Goal: Information Seeking & Learning: Learn about a topic

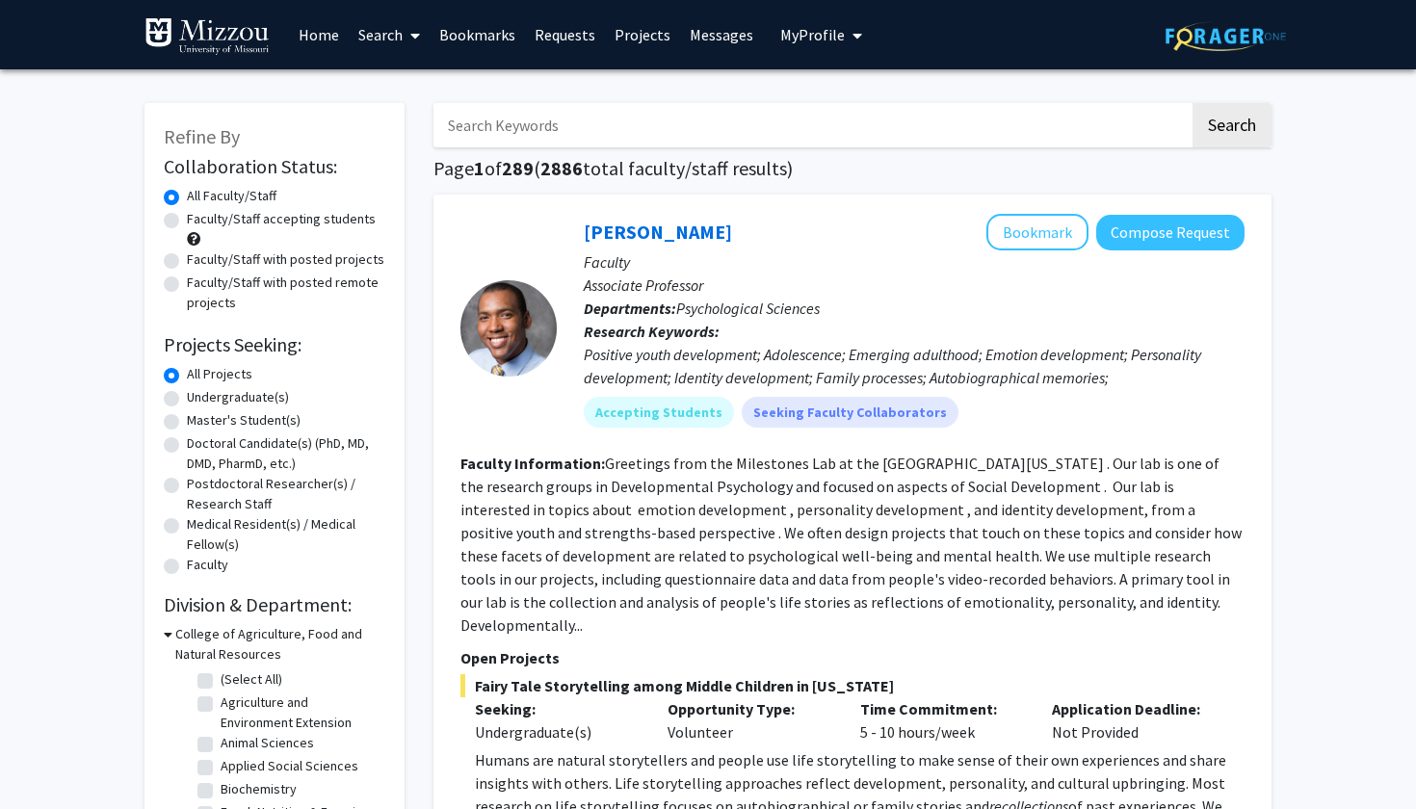
click at [295, 223] on label "Faculty/Staff accepting students" at bounding box center [281, 219] width 189 height 20
click at [199, 221] on input "Faculty/Staff accepting students" at bounding box center [193, 215] width 13 height 13
radio input "true"
click at [255, 400] on label "Undergraduate(s)" at bounding box center [238, 397] width 102 height 20
click at [199, 400] on input "Undergraduate(s)" at bounding box center [193, 393] width 13 height 13
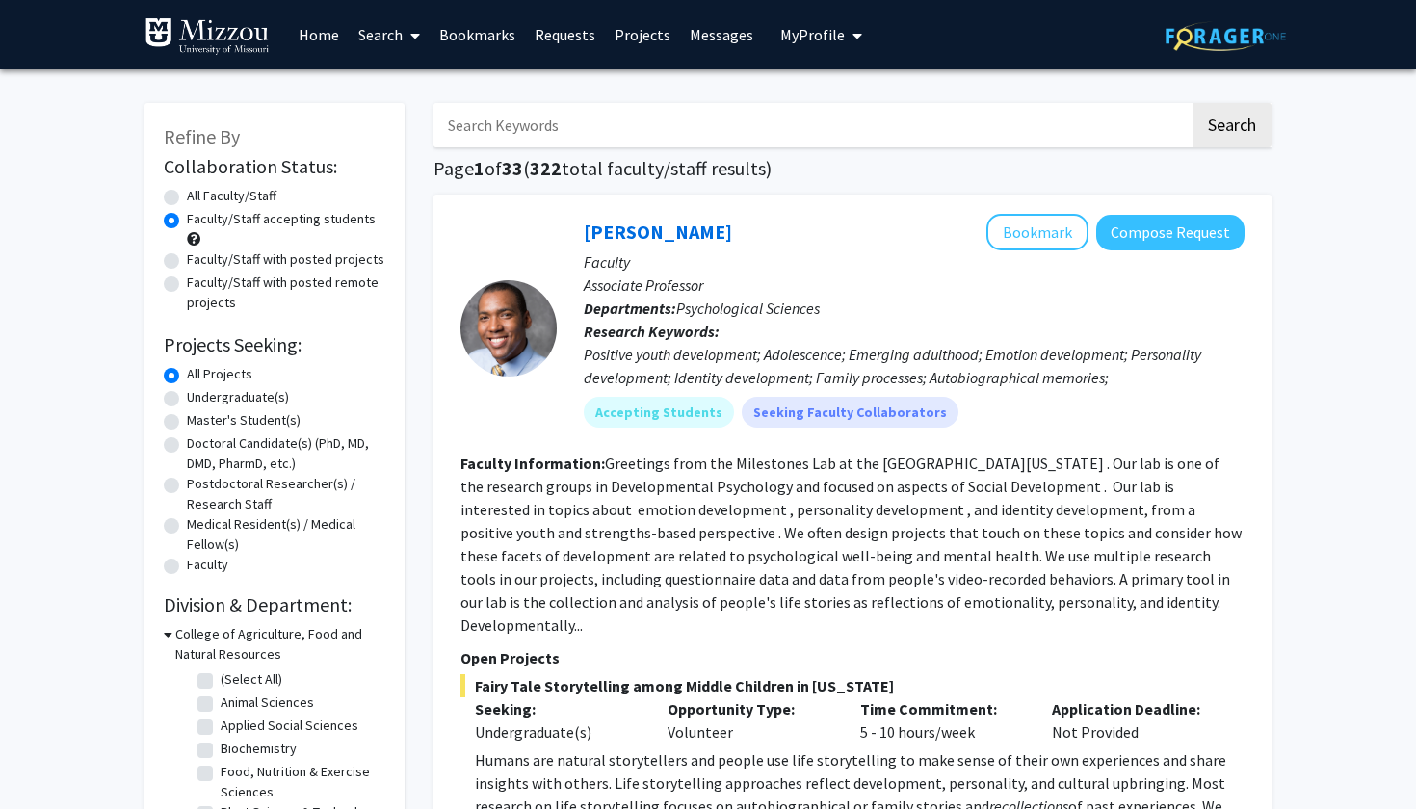
radio input "true"
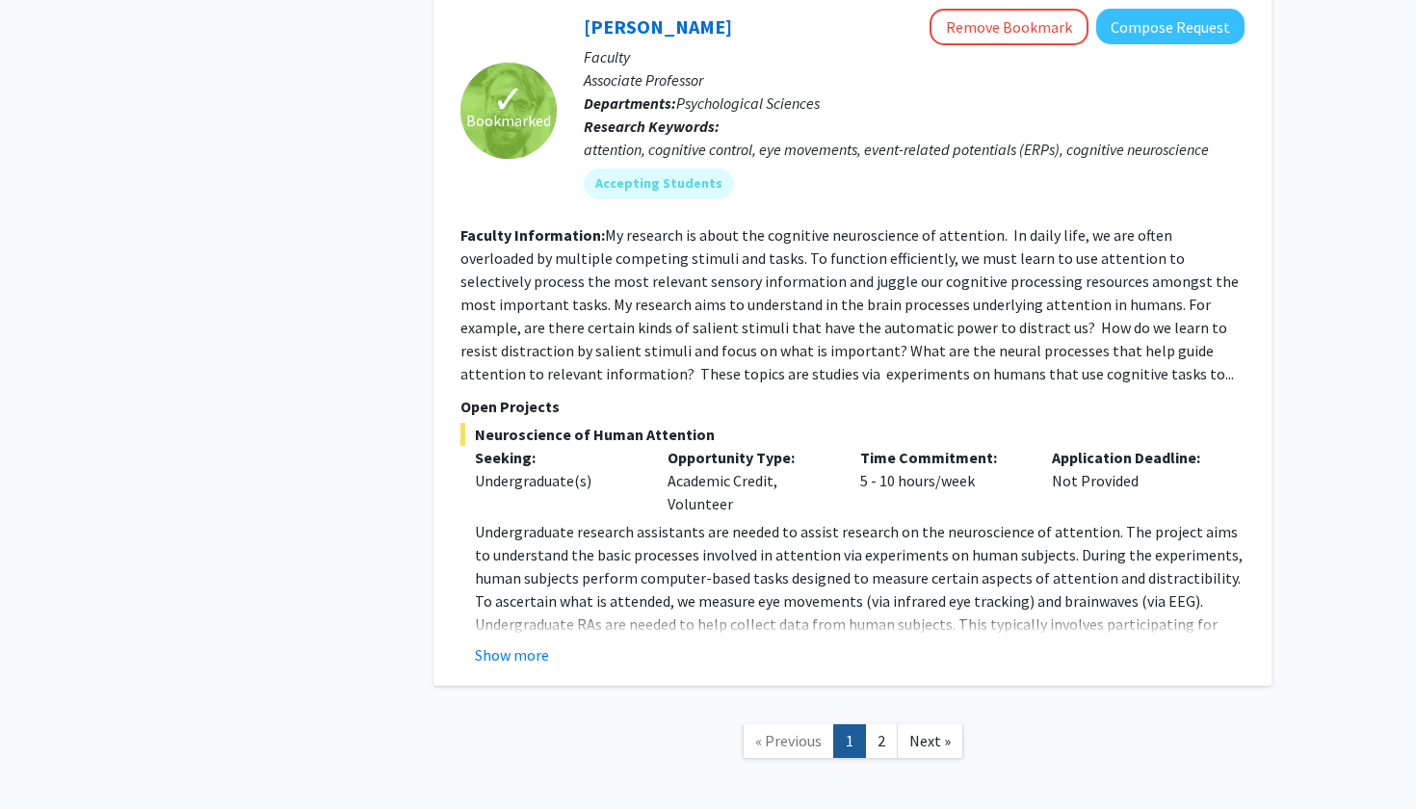
scroll to position [8507, 0]
click at [882, 725] on link "2" at bounding box center [881, 742] width 33 height 34
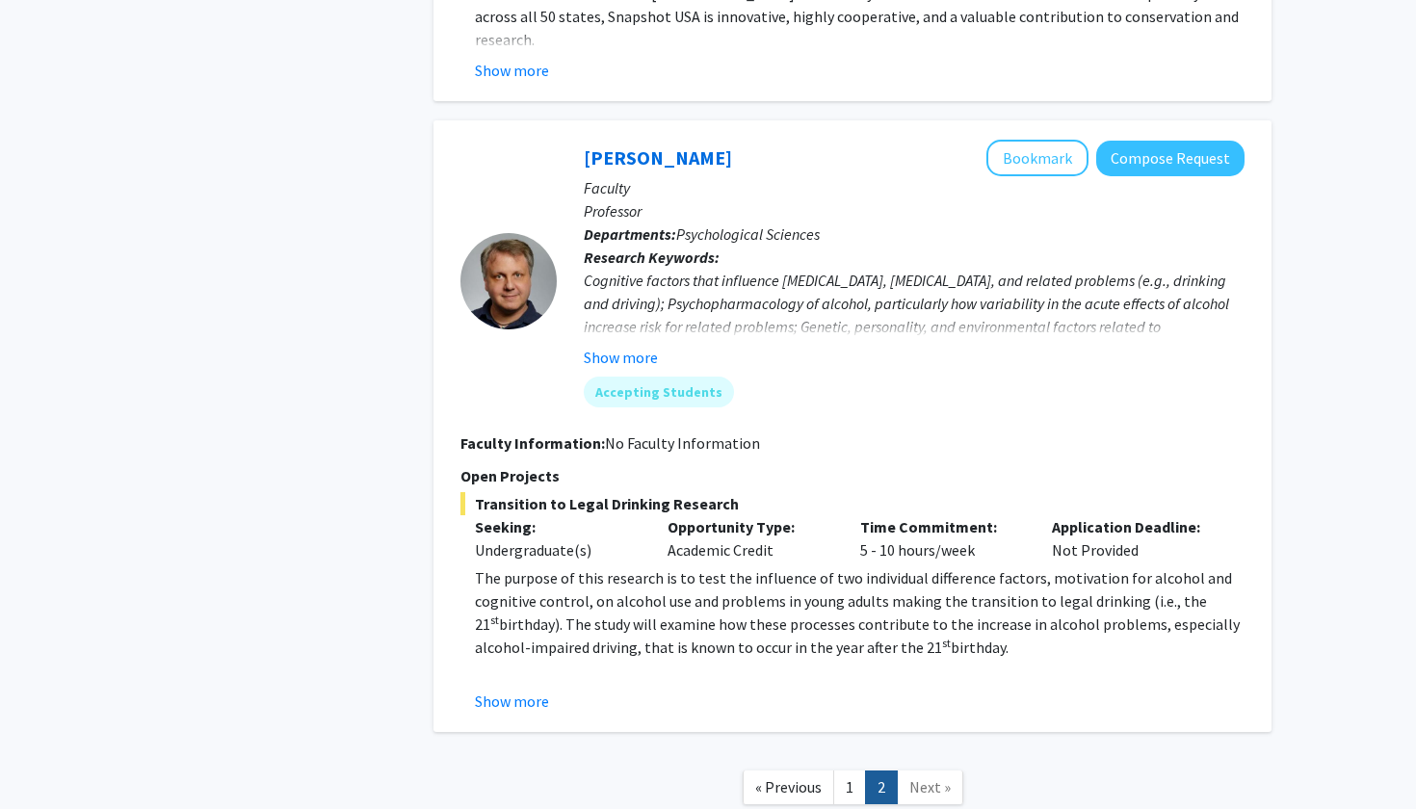
scroll to position [4405, 0]
click at [850, 771] on link "1" at bounding box center [849, 788] width 33 height 34
